Goal: Contribute content: Add original content to the website for others to see

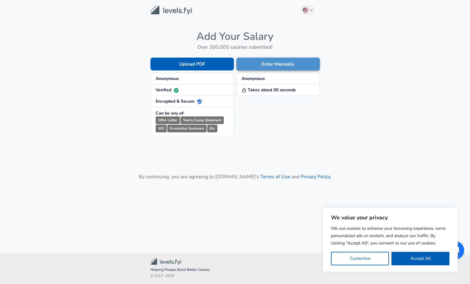
click at [277, 62] on button "Enter Manually" at bounding box center [277, 64] width 83 height 13
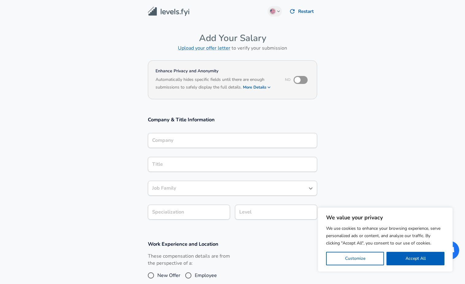
click at [186, 143] on div "Company" at bounding box center [232, 140] width 169 height 15
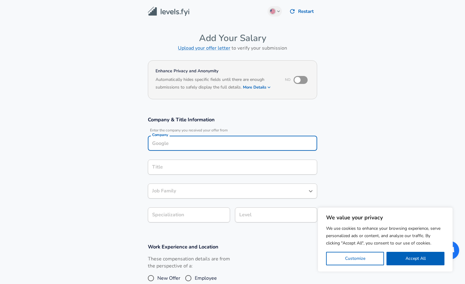
scroll to position [6, 0]
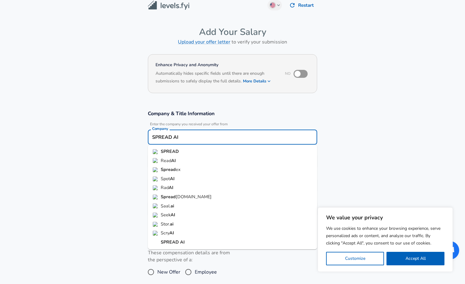
click at [169, 152] on strong "SPREAD" at bounding box center [170, 151] width 18 height 6
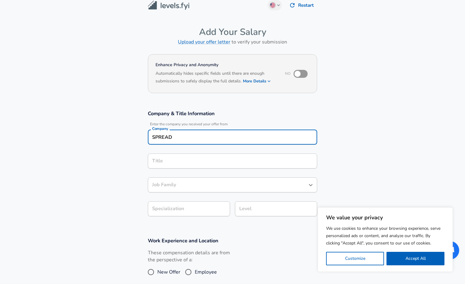
click at [180, 168] on div "Title" at bounding box center [232, 161] width 169 height 15
type input "SPREAD"
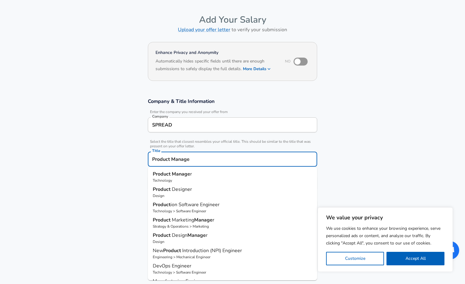
type input "Product Manager"
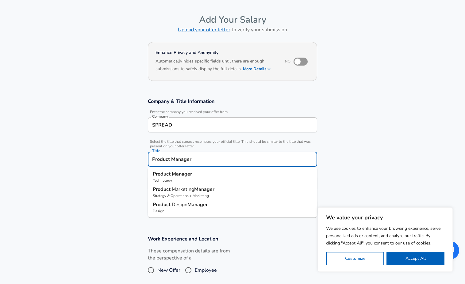
click at [189, 178] on p "Technology" at bounding box center [233, 181] width 160 height 6
type input "Product Manager"
click at [191, 187] on div "Product Manager Job Family" at bounding box center [232, 183] width 169 height 15
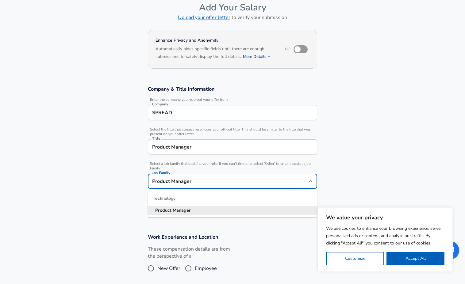
click at [175, 211] on strong "Manager" at bounding box center [182, 210] width 18 height 6
click at [187, 203] on body "We value your privacy We use cookies to enhance your browsing experience, serve…" at bounding box center [232, 111] width 465 height 284
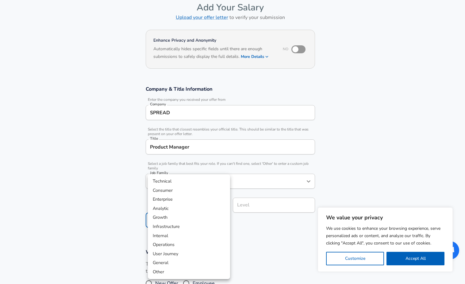
scroll to position [49, 0]
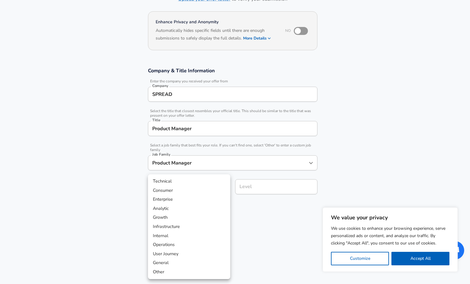
click at [182, 190] on li "Consumer" at bounding box center [189, 190] width 82 height 9
type input "Consumer"
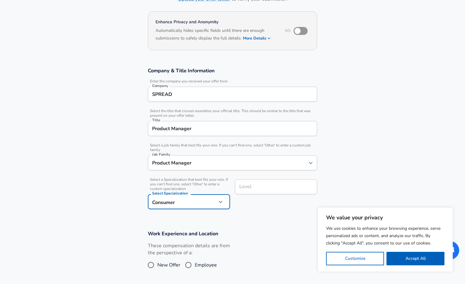
click at [252, 191] on input "Level" at bounding box center [276, 187] width 77 height 10
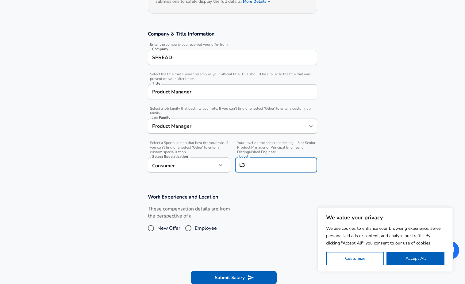
scroll to position [135, 0]
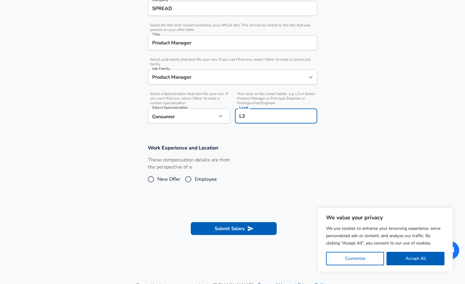
type input "L3"
click at [188, 180] on input "Employee" at bounding box center [188, 180] width 13 height 10
radio input "true"
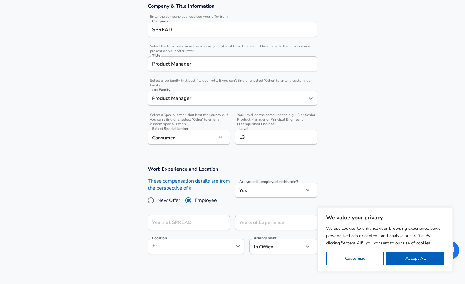
scroll to position [0, 0]
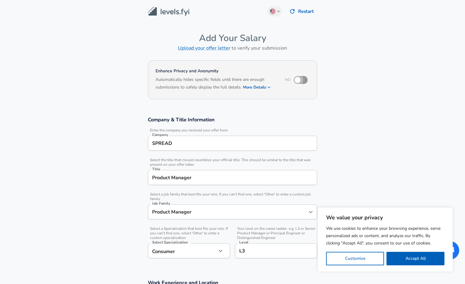
click at [302, 79] on input "checkbox" at bounding box center [297, 80] width 35 height 12
checkbox input "true"
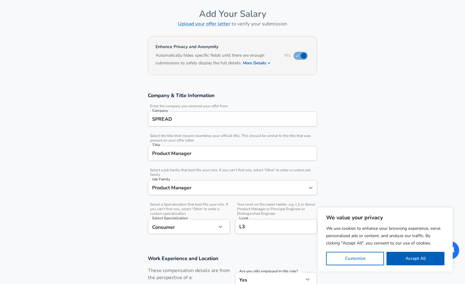
scroll to position [147, 0]
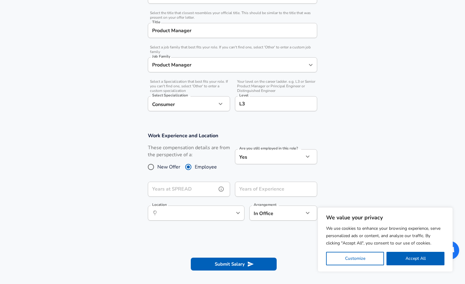
click at [201, 191] on input "Years at SPREAD" at bounding box center [182, 189] width 69 height 15
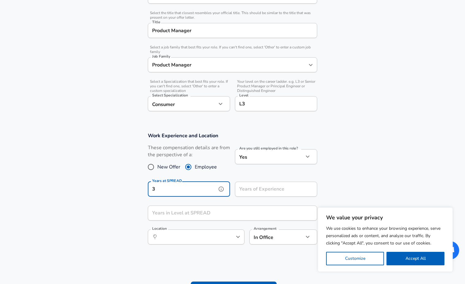
type input "3"
click at [207, 211] on input "Years in Level at SPREAD" at bounding box center [226, 213] width 156 height 15
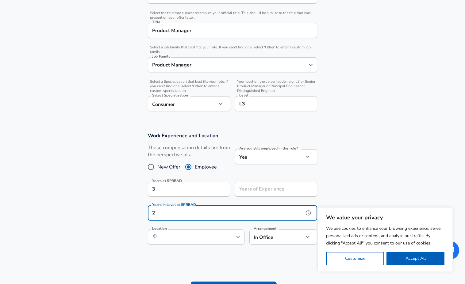
type input "2"
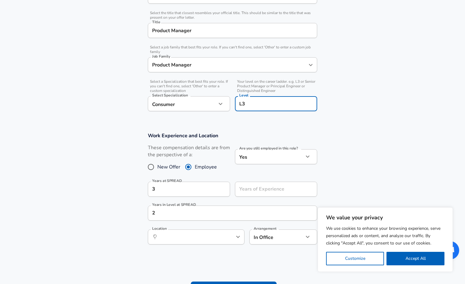
drag, startPoint x: 251, startPoint y: 105, endPoint x: 243, endPoint y: 104, distance: 8.0
click at [243, 104] on input "L3" at bounding box center [276, 104] width 77 height 10
type input "L4"
click at [389, 118] on section "Company & Title Information Enter the company you received your offer from Comp…" at bounding box center [232, 43] width 465 height 163
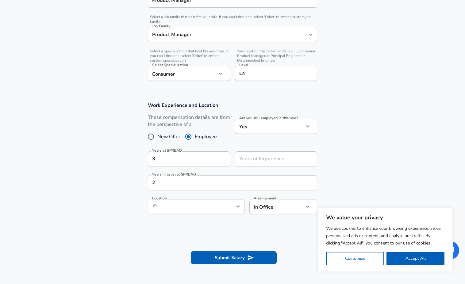
scroll to position [258, 0]
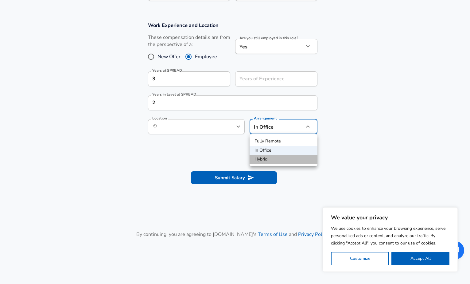
click at [273, 162] on li "Hybrid" at bounding box center [283, 159] width 68 height 9
type input "hybrid"
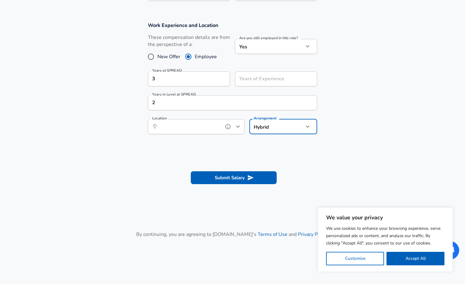
click at [181, 125] on input "Location" at bounding box center [189, 127] width 63 height 10
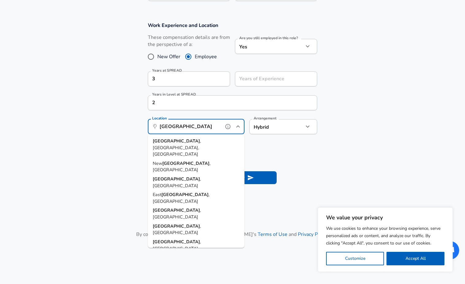
click at [179, 141] on span ", [GEOGRAPHIC_DATA], [GEOGRAPHIC_DATA]" at bounding box center [177, 147] width 48 height 19
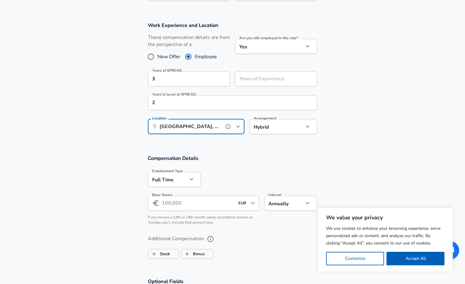
type input "[GEOGRAPHIC_DATA], [GEOGRAPHIC_DATA], [GEOGRAPHIC_DATA]"
click at [189, 198] on input "Base Salary" at bounding box center [198, 203] width 73 height 15
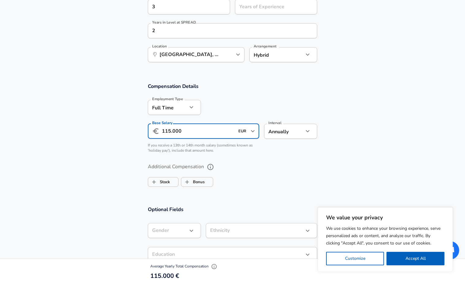
scroll to position [331, 0]
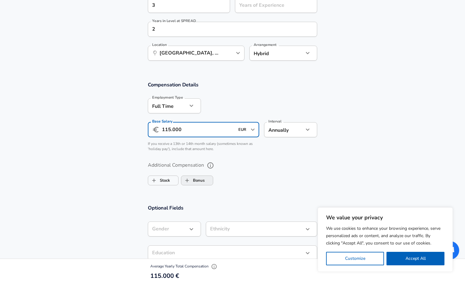
type input "115.000"
click at [194, 182] on label "Bonus" at bounding box center [192, 181] width 23 height 12
checkbox input "true"
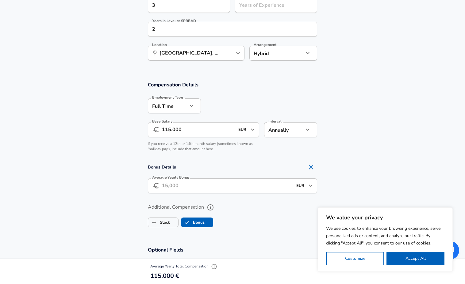
click at [185, 187] on input "Average Yearly Bonus" at bounding box center [227, 186] width 131 height 15
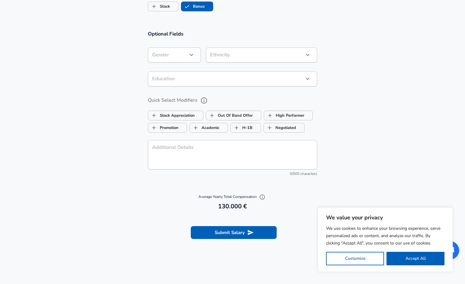
scroll to position [552, 0]
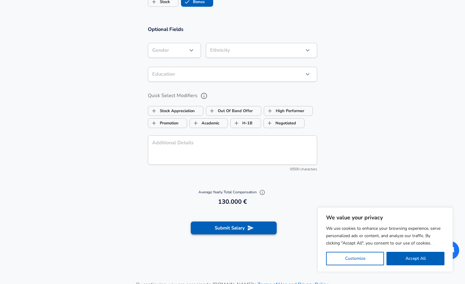
type input "15.000"
click at [241, 231] on button "Submit Salary" at bounding box center [234, 228] width 86 height 13
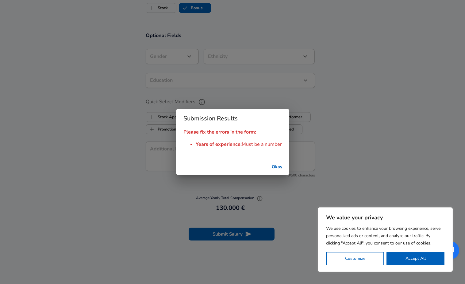
scroll to position [558, 0]
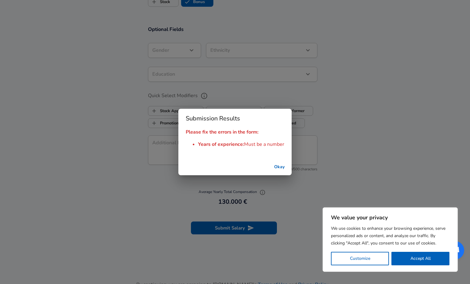
click at [284, 170] on button "Okay" at bounding box center [279, 167] width 20 height 11
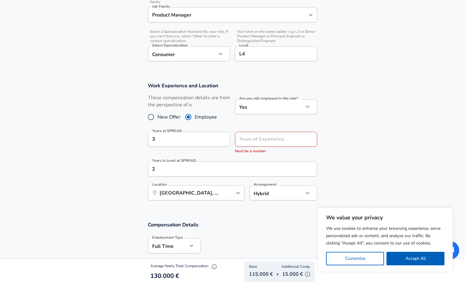
scroll to position [190, 0]
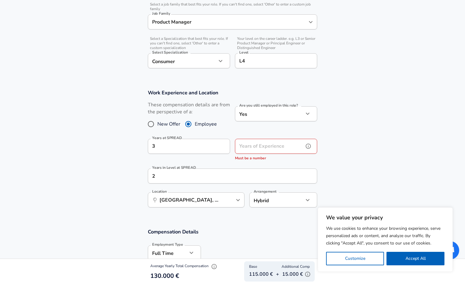
click at [267, 144] on div "Years of Experience Years of Experience Must be a number" at bounding box center [276, 150] width 82 height 23
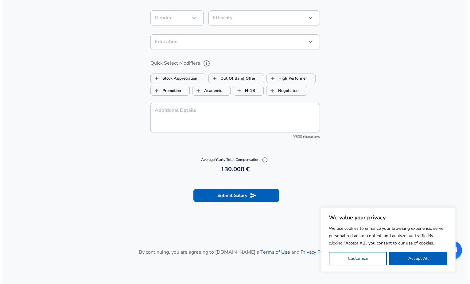
scroll to position [632, 0]
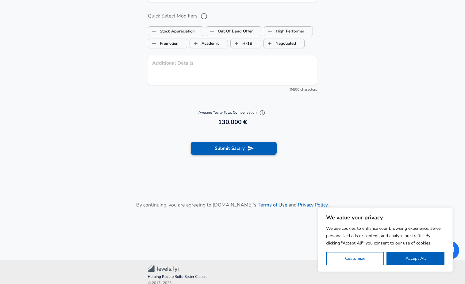
type input "9"
click at [247, 153] on button "Submit Salary" at bounding box center [234, 148] width 86 height 13
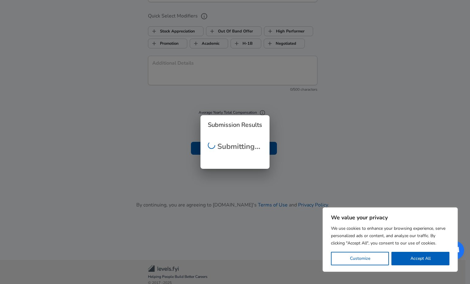
checkbox input "false"
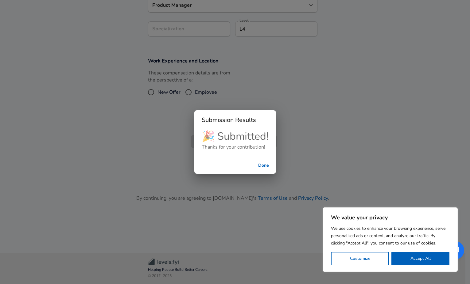
scroll to position [177, 0]
